Goal: Task Accomplishment & Management: Manage account settings

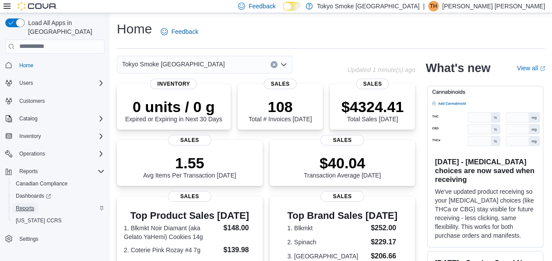
drag, startPoint x: 29, startPoint y: 199, endPoint x: 47, endPoint y: 199, distance: 18.0
click at [29, 205] on span "Reports" at bounding box center [25, 208] width 18 height 7
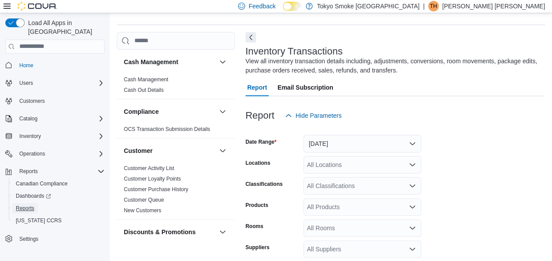
scroll to position [29, 0]
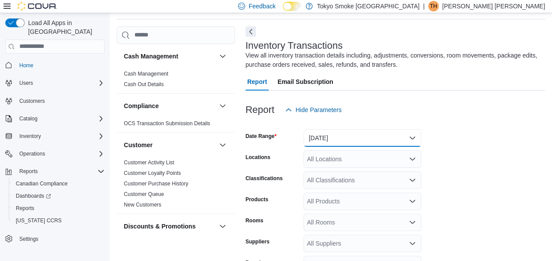
click at [336, 139] on button "[DATE]" at bounding box center [362, 138] width 118 height 18
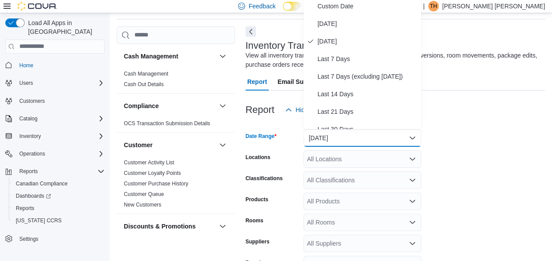
scroll to position [26, 0]
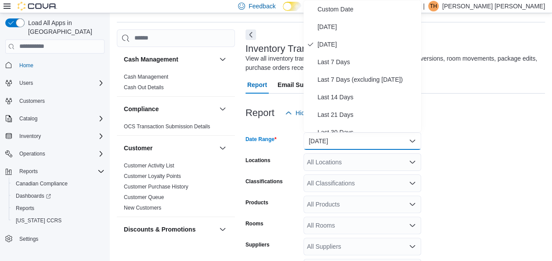
click at [343, 166] on div "All Locations" at bounding box center [362, 162] width 118 height 18
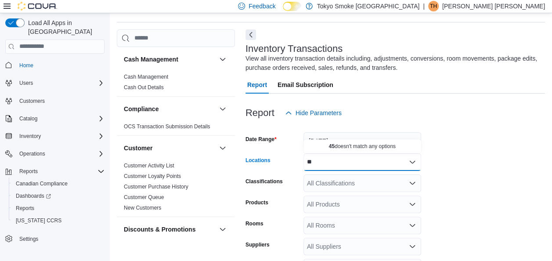
type input "*"
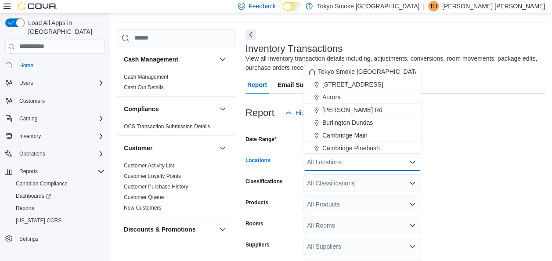
click at [503, 7] on p "[PERSON_NAME] [PERSON_NAME]" at bounding box center [493, 6] width 103 height 11
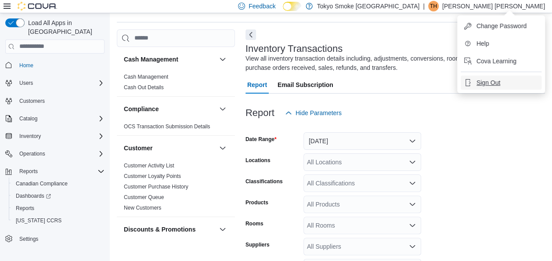
click at [489, 81] on span "Sign Out" at bounding box center [488, 82] width 24 height 9
